Goal: Find specific page/section: Find specific page/section

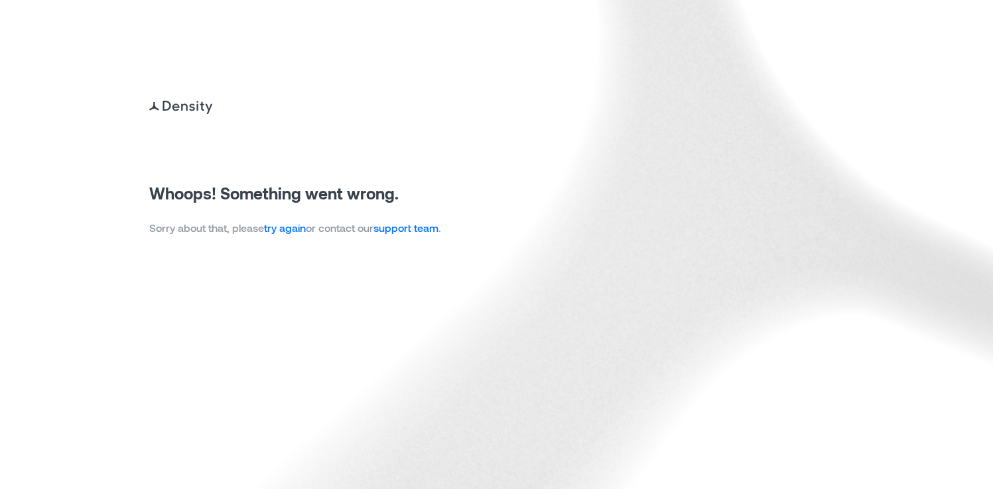
click at [297, 224] on link "try again" at bounding box center [285, 228] width 42 height 13
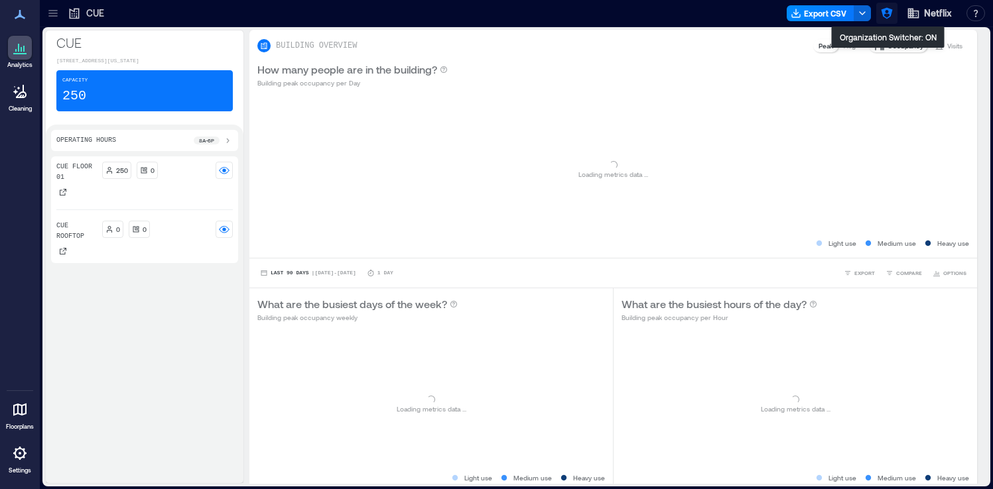
click at [886, 11] on icon "button" at bounding box center [886, 13] width 13 height 13
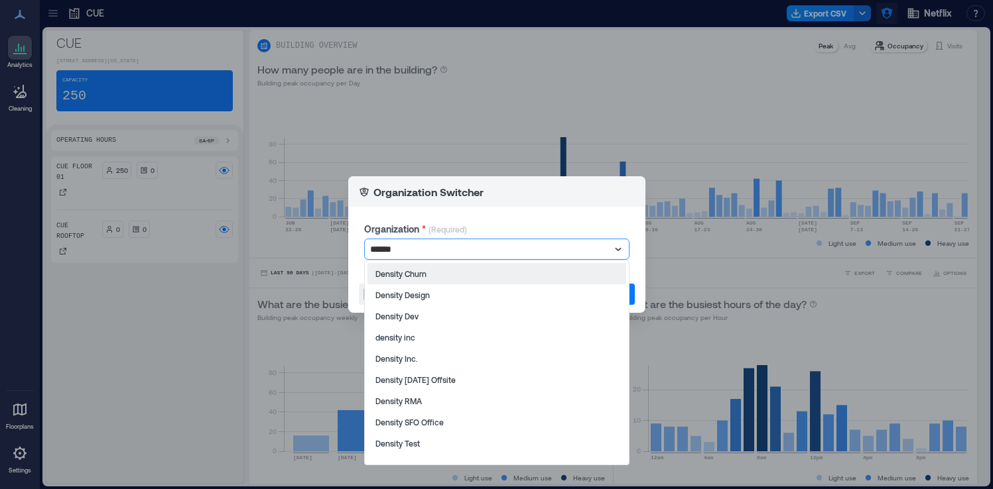
type input "*******"
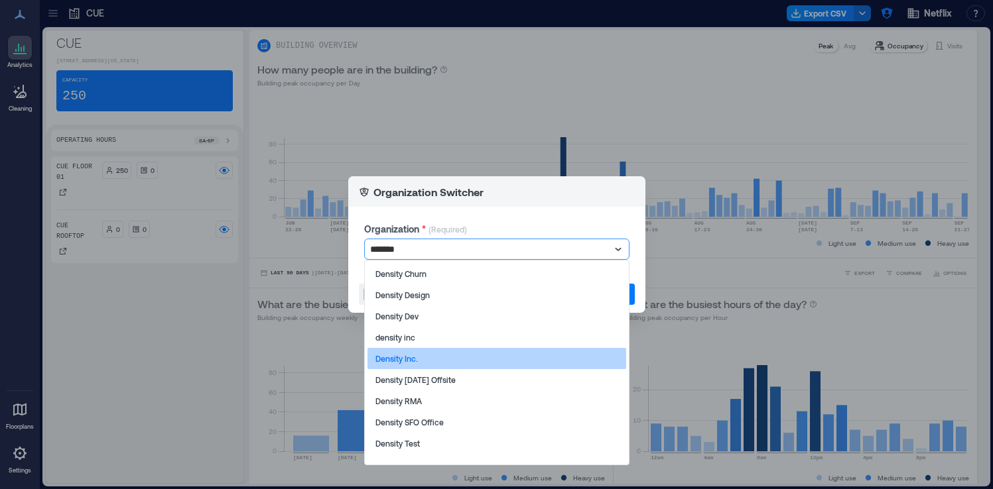
click at [522, 367] on div "Density Inc." at bounding box center [496, 358] width 259 height 21
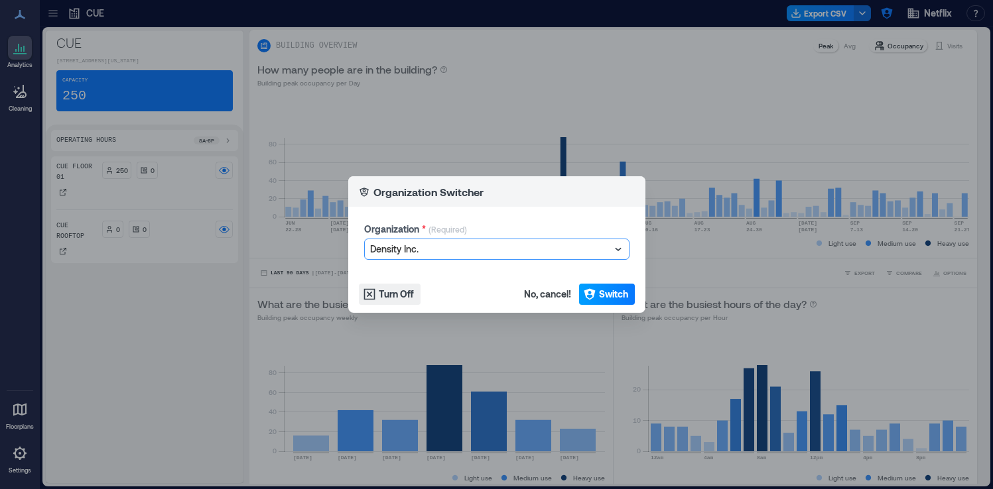
click at [611, 292] on span "Switch" at bounding box center [613, 294] width 29 height 13
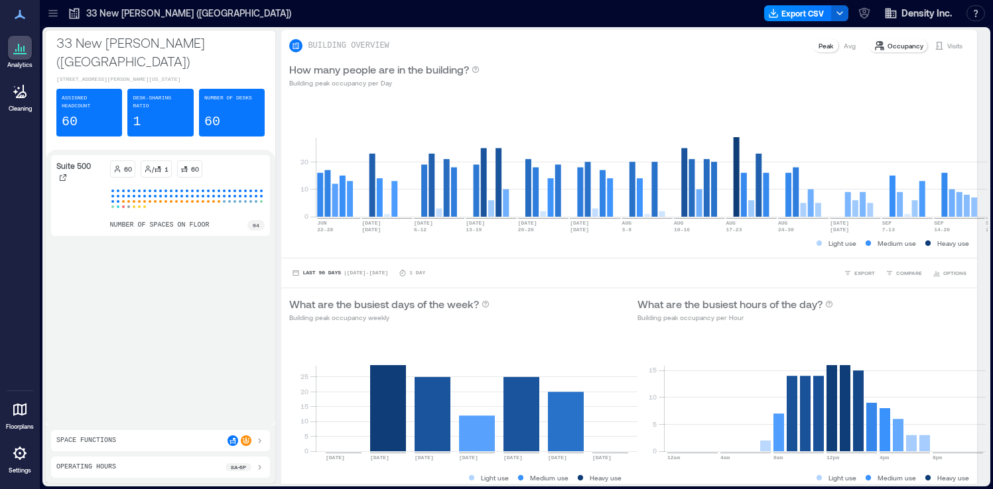
click at [22, 464] on div at bounding box center [20, 454] width 24 height 24
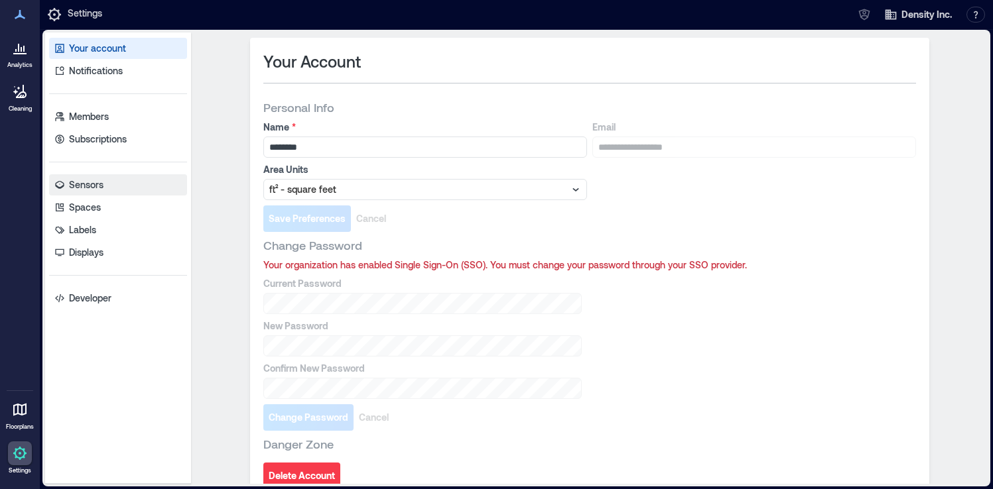
click at [109, 192] on link "Sensors" at bounding box center [118, 184] width 138 height 21
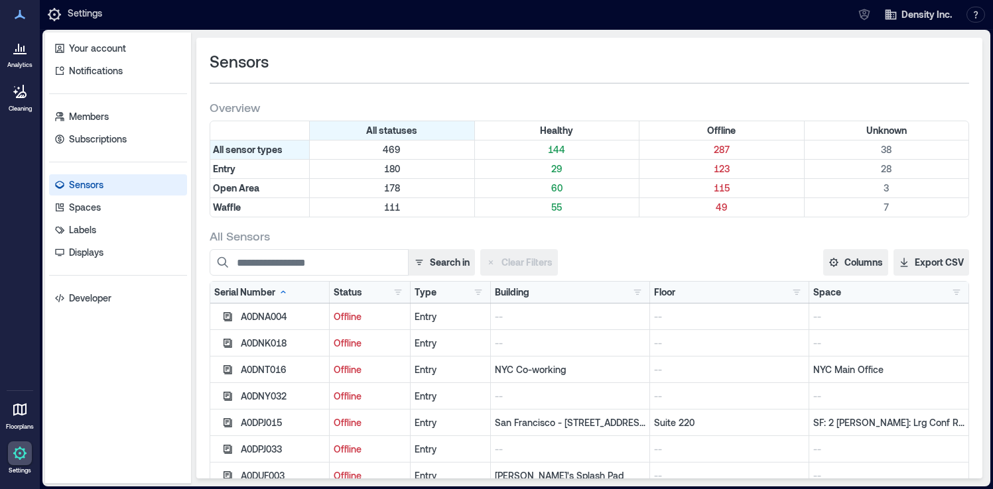
click at [10, 70] on link "Analytics" at bounding box center [19, 52] width 33 height 41
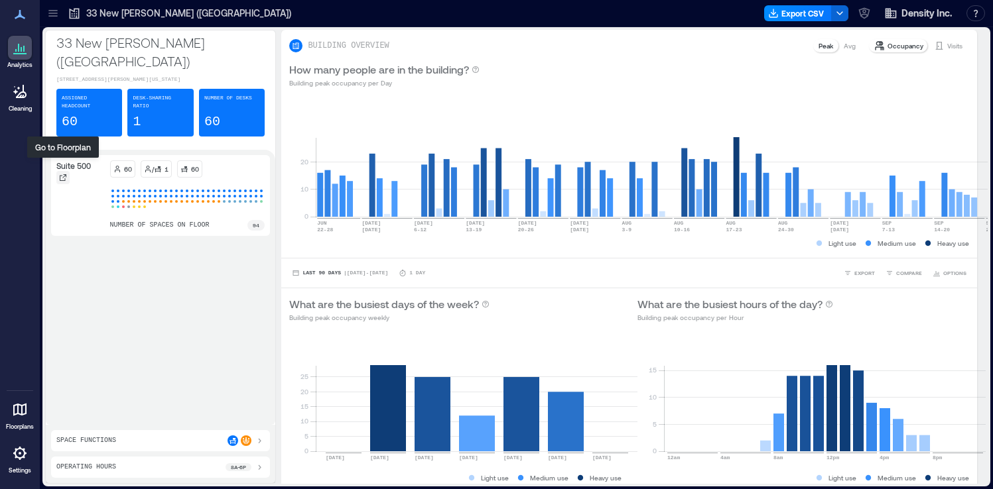
click at [62, 174] on icon at bounding box center [63, 178] width 8 height 8
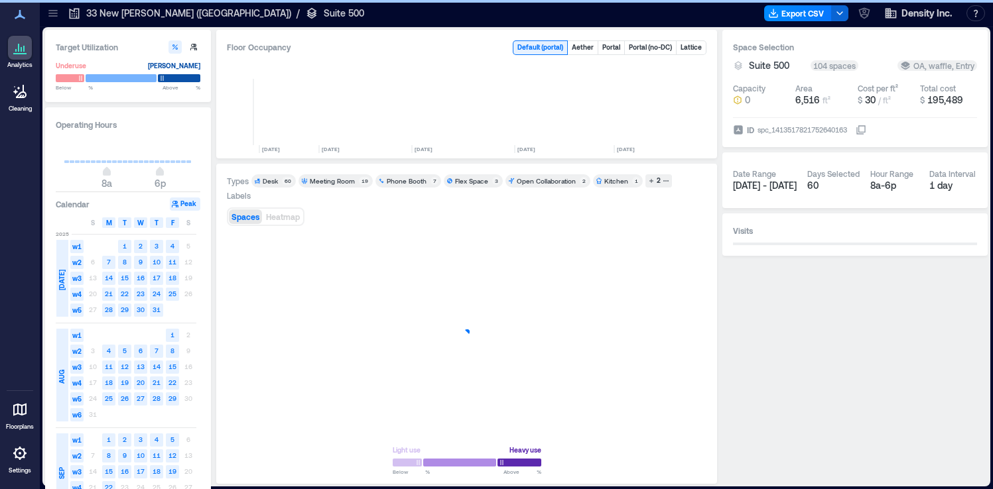
scroll to position [0, 391]
